Goal: Information Seeking & Learning: Learn about a topic

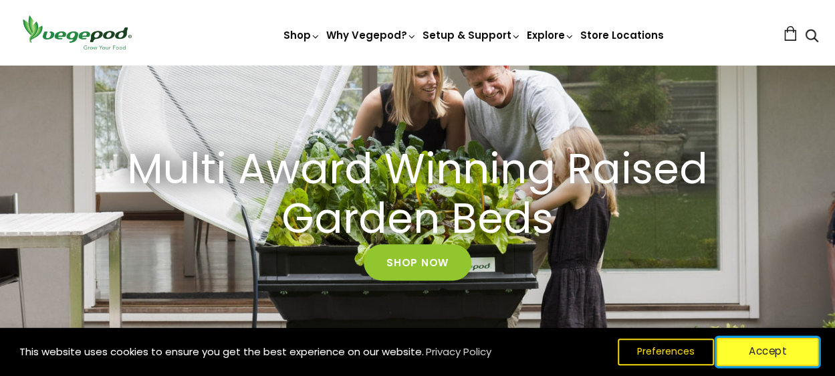
click at [738, 346] on button "Accept" at bounding box center [768, 352] width 102 height 28
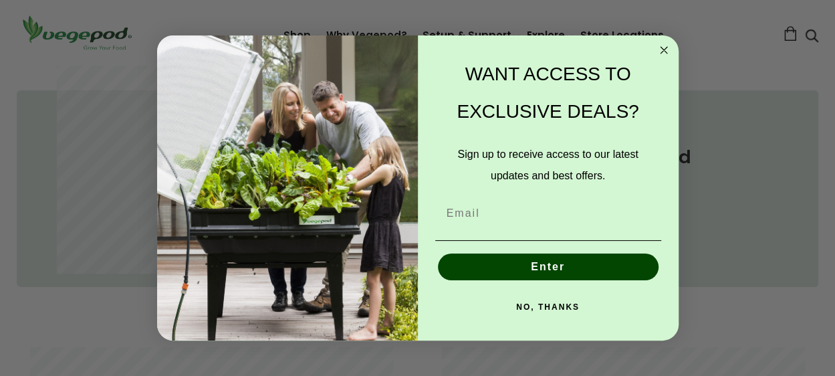
scroll to position [0, 198]
click at [663, 49] on circle "Close dialog" at bounding box center [663, 49] width 15 height 15
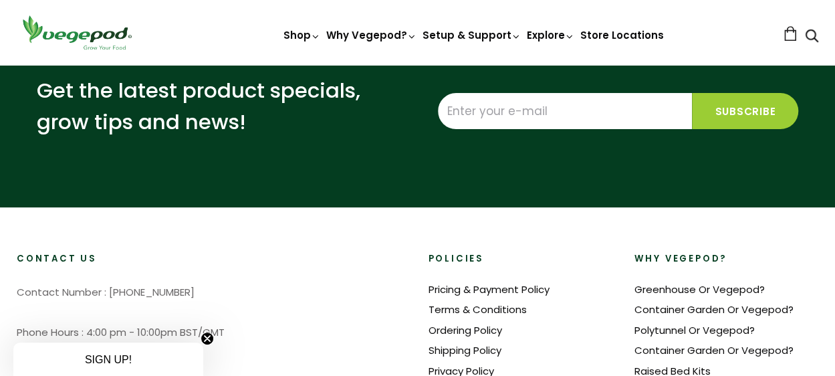
scroll to position [3142, 0]
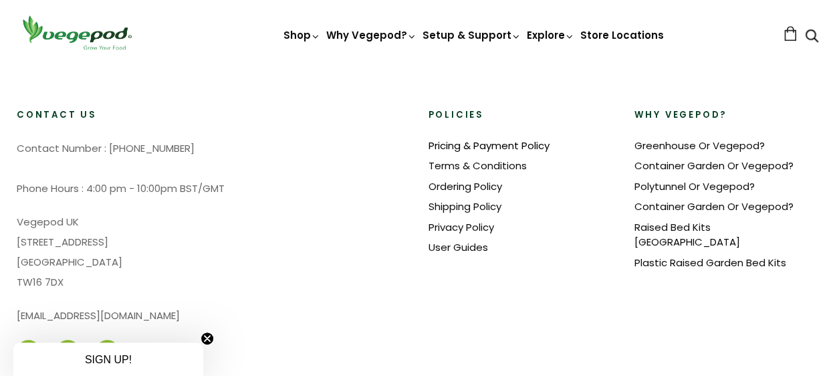
click at [459, 144] on link "Pricing & Payment Policy" at bounding box center [489, 145] width 121 height 14
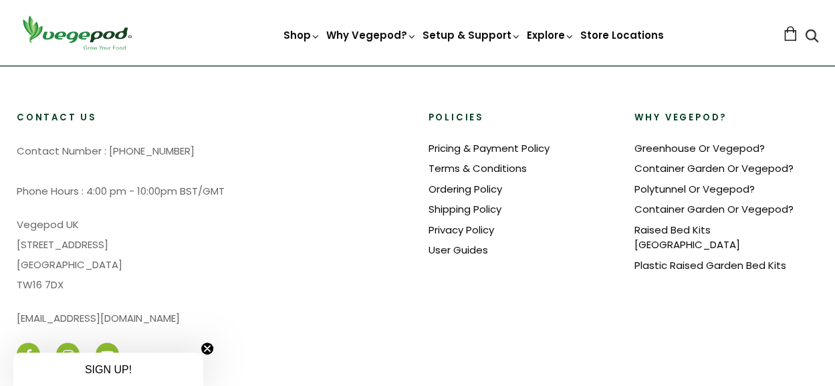
scroll to position [669, 0]
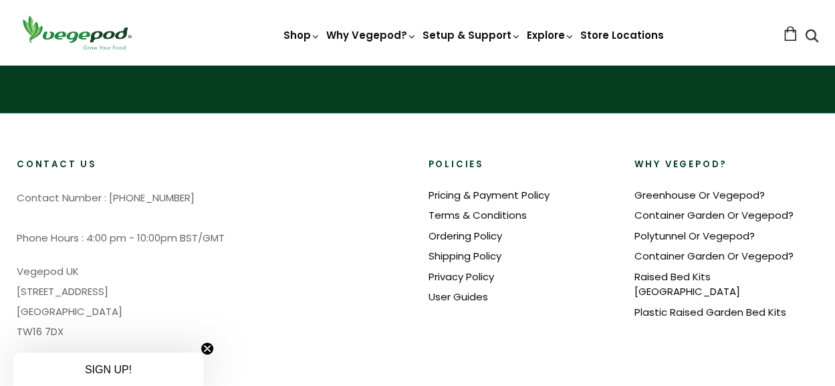
click at [372, 32] on link "Why Vegepod?" at bounding box center [371, 35] width 91 height 14
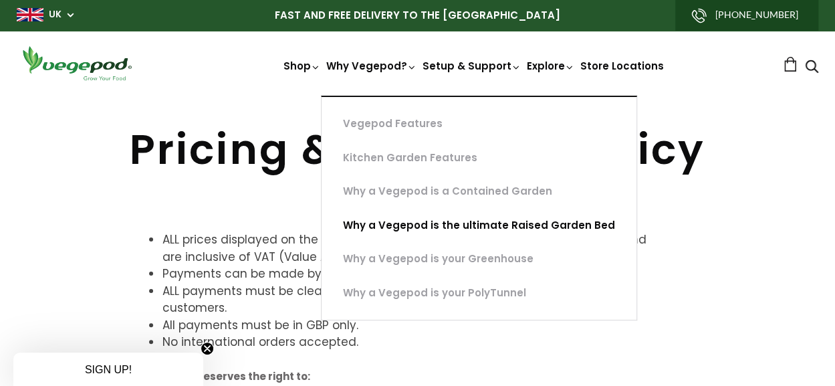
click at [406, 220] on link "Why a Vegepod is the ultimate Raised Garden Bed" at bounding box center [479, 226] width 315 height 34
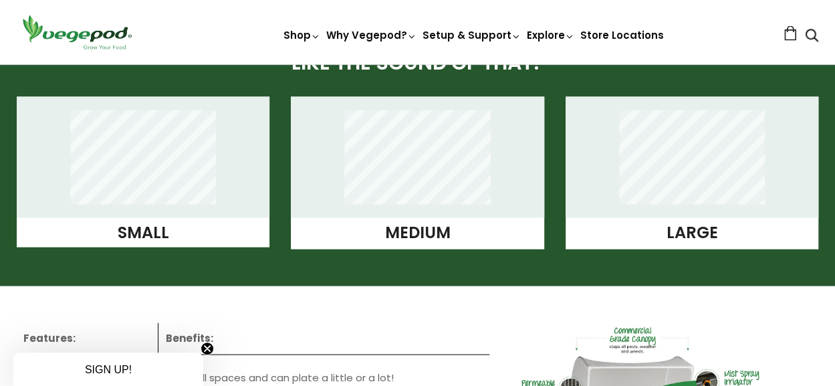
scroll to position [1337, 0]
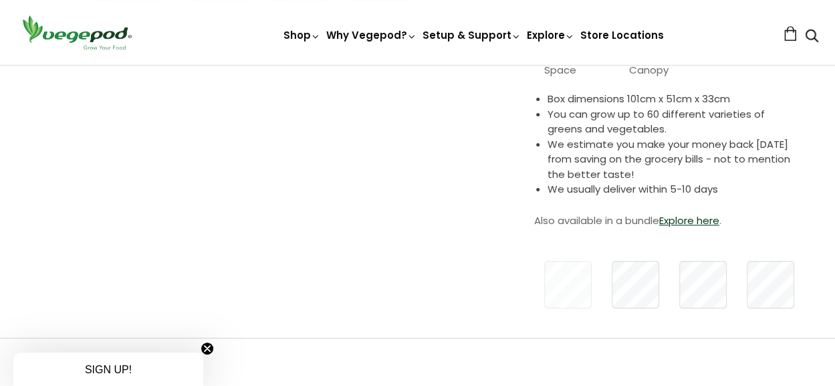
scroll to position [401, 0]
